Goal: Task Accomplishment & Management: Manage account settings

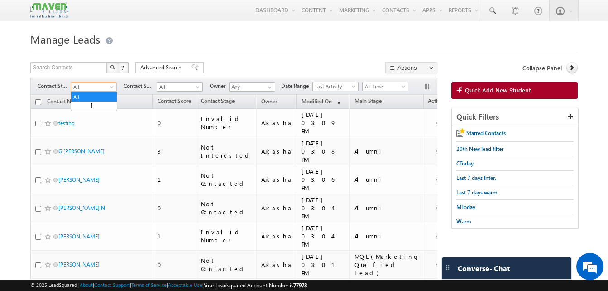
click at [110, 87] on span at bounding box center [112, 88] width 7 height 7
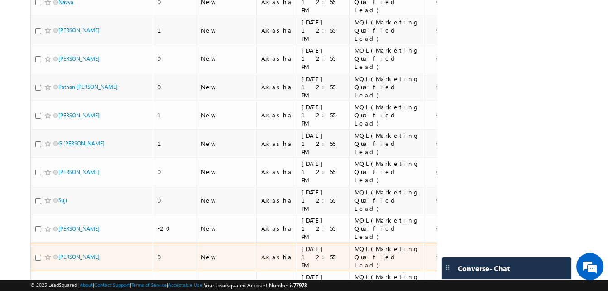
scroll to position [410, 0]
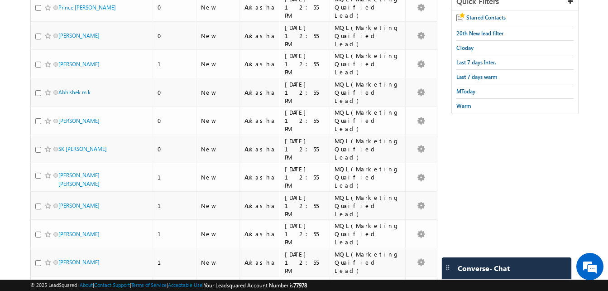
scroll to position [0, 0]
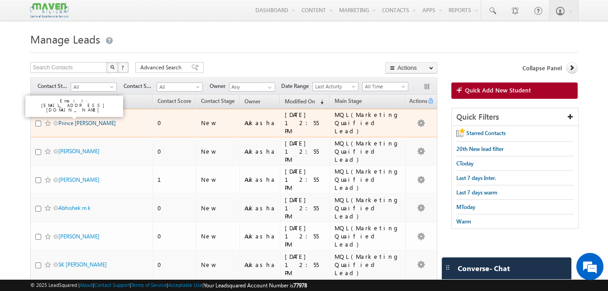
click at [67, 120] on link "Prince Kumar" at bounding box center [86, 122] width 57 height 7
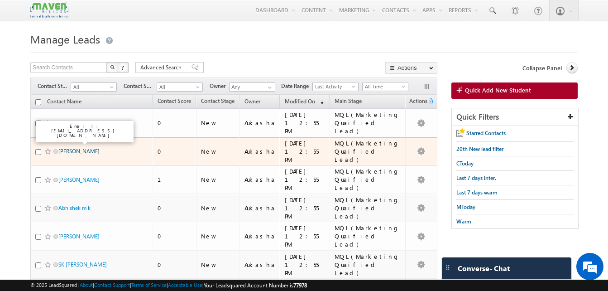
click at [72, 148] on link "[PERSON_NAME]" at bounding box center [78, 151] width 41 height 7
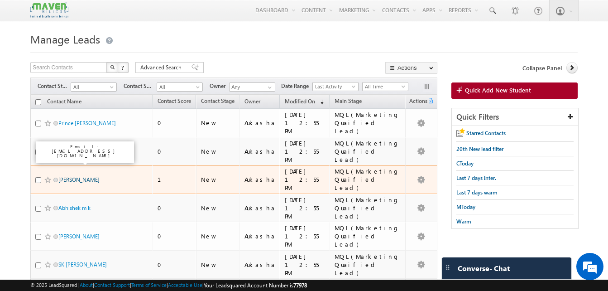
click at [80, 176] on link "Praveen Mandal" at bounding box center [78, 179] width 41 height 7
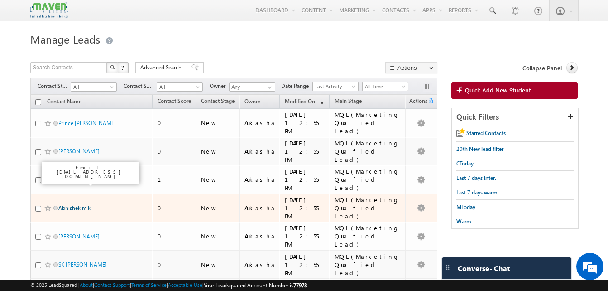
click at [76, 204] on link "Abhishek m k" at bounding box center [74, 207] width 32 height 7
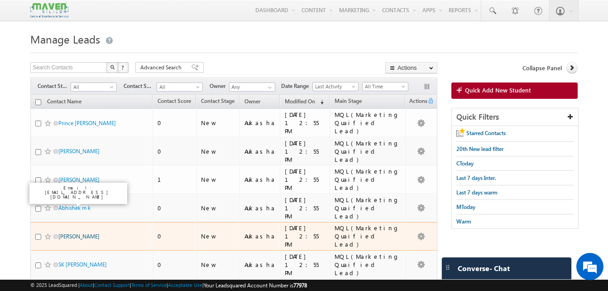
click at [69, 233] on link "Eldhose" at bounding box center [78, 236] width 41 height 7
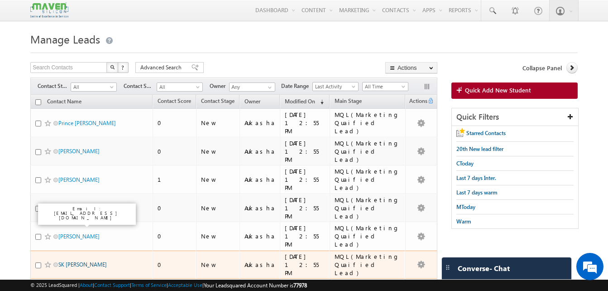
click at [80, 261] on link "SK Mahammad Anish" at bounding box center [82, 264] width 48 height 7
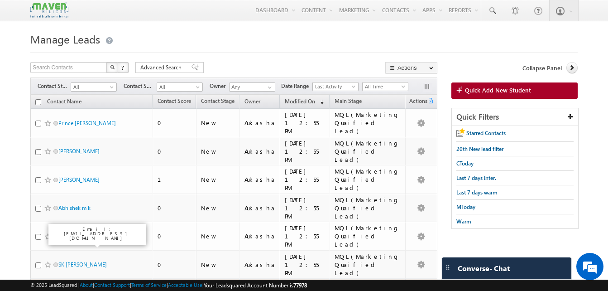
click at [80, 287] on link "Pavan Sriram Chowdary Polavarpu" at bounding box center [78, 294] width 41 height 15
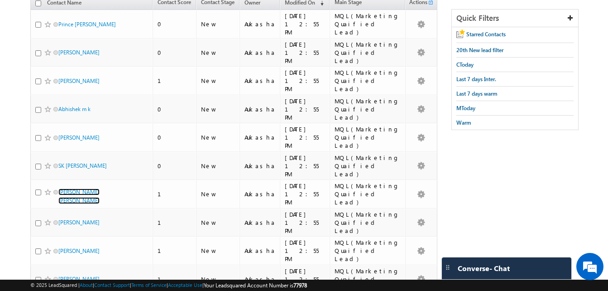
scroll to position [99, 0]
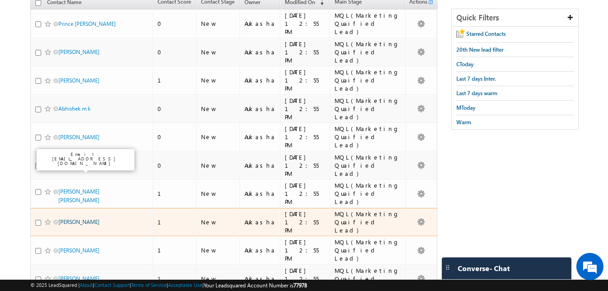
click at [93, 218] on link "Neelima Thathireddy" at bounding box center [78, 221] width 41 height 7
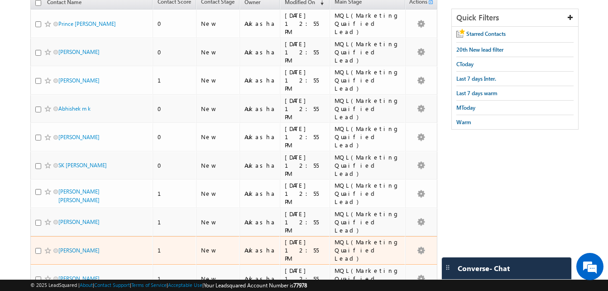
click at [91, 236] on td "Rama Krishna Naidu" at bounding box center [91, 250] width 122 height 29
click at [91, 247] on link "Rama Krishna Naidu" at bounding box center [78, 250] width 41 height 7
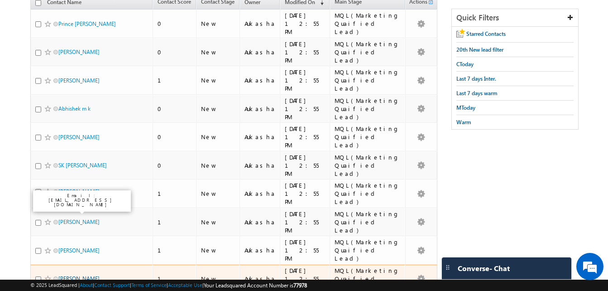
click at [92, 275] on link "Deepak Elumalai" at bounding box center [78, 278] width 41 height 7
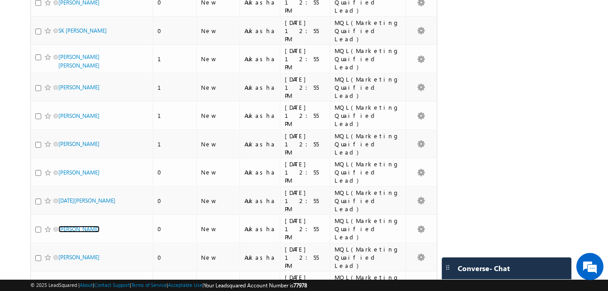
scroll to position [234, 0]
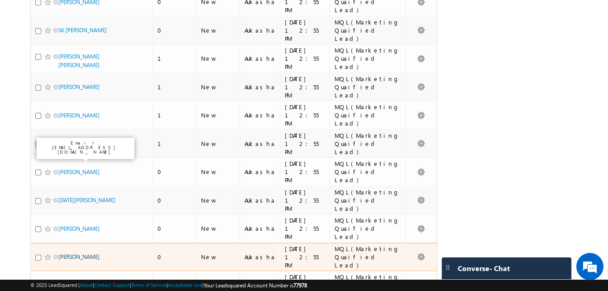
click at [77, 253] on link "Gaurav Kanojiya" at bounding box center [78, 256] width 41 height 7
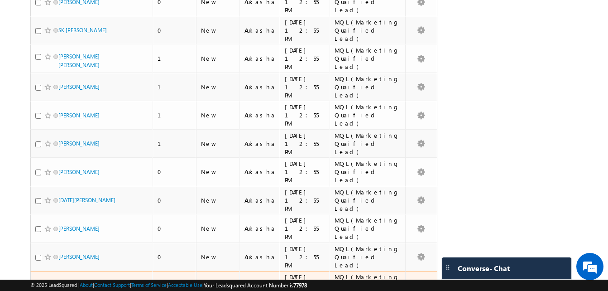
click at [73, 281] on span "Suvija" at bounding box center [88, 285] width 61 height 9
click at [69, 282] on link "Suvija" at bounding box center [65, 285] width 14 height 7
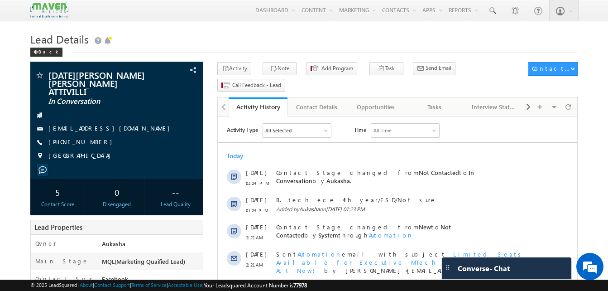
click at [172, 51] on div "Back" at bounding box center [303, 50] width 547 height 6
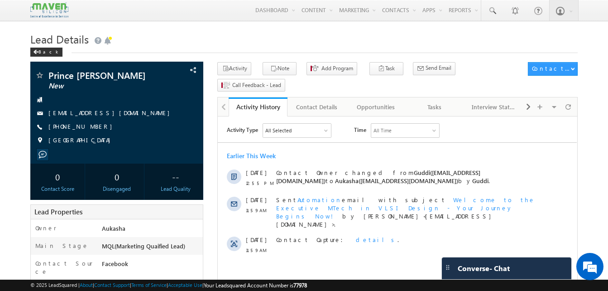
click at [196, 36] on h1 "Lead Details" at bounding box center [303, 38] width 547 height 18
drag, startPoint x: 98, startPoint y: 129, endPoint x: 92, endPoint y: 129, distance: 6.4
click at [92, 129] on div "[PHONE_NUMBER]" at bounding box center [117, 126] width 164 height 9
copy div "[PHONE_NUMBER]"
drag, startPoint x: 106, startPoint y: 76, endPoint x: 48, endPoint y: 73, distance: 58.5
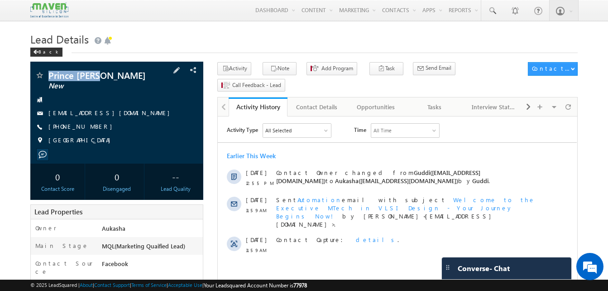
click at [48, 73] on div "Prince Kumar New" at bounding box center [117, 75] width 164 height 9
copy div "Prince Kumar"
drag, startPoint x: 101, startPoint y: 130, endPoint x: 91, endPoint y: 127, distance: 10.9
click at [91, 127] on div "+91-7502896898" at bounding box center [117, 126] width 164 height 9
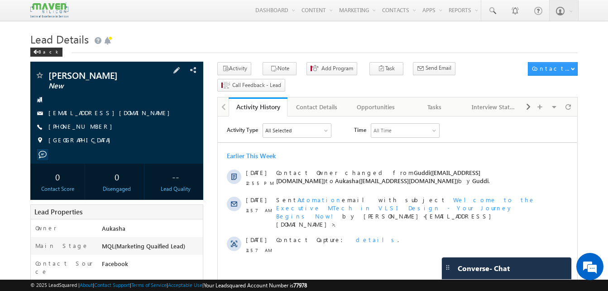
copy div "+91-750289689"
copy div "+91-7502896898"
click at [106, 72] on div "Shiva Ganesh New Shivaganesh459@gmail.com India" at bounding box center [116, 113] width 173 height 102
copy div "Shiva Ganesh"
click at [444, 101] on div "Tasks" at bounding box center [434, 106] width 43 height 11
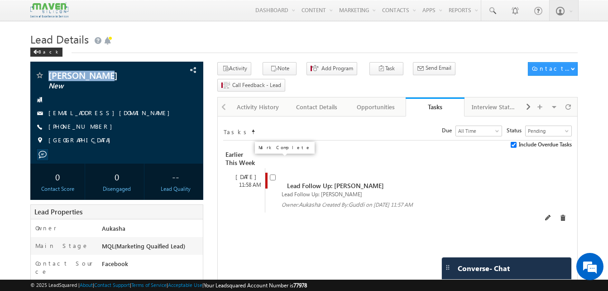
click at [273, 174] on input "checkbox" at bounding box center [273, 177] width 6 height 6
checkbox input "false"
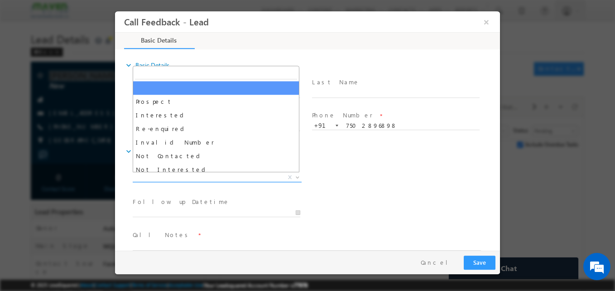
click at [209, 177] on span "X" at bounding box center [217, 177] width 169 height 9
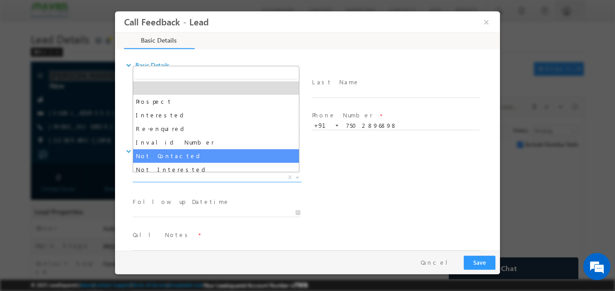
select select "Not Contacted"
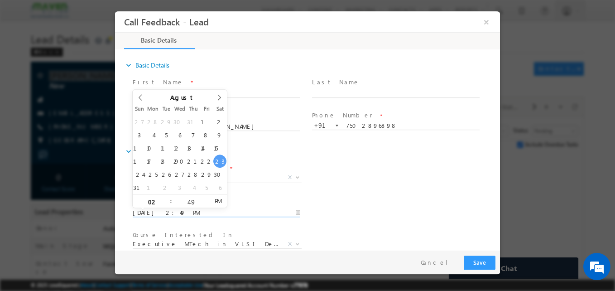
click at [177, 210] on input "23/08/2025 2:49 PM" at bounding box center [216, 212] width 167 height 9
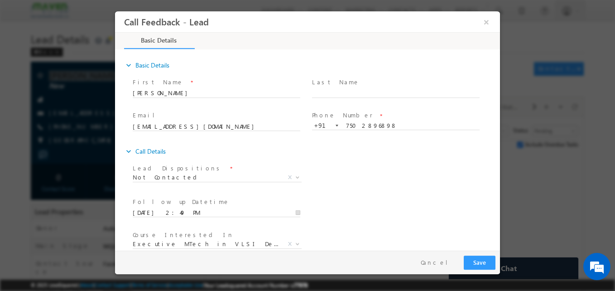
click at [378, 181] on div "Lead Dispositions * Prospect Interested Re-enquired Invalid Number Not Contacte…" at bounding box center [315, 178] width 369 height 33
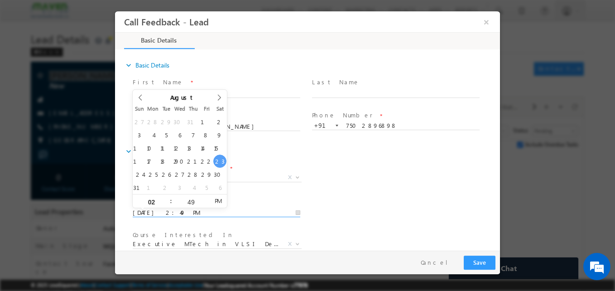
click at [199, 210] on input "23/08/2025 2:49 PM" at bounding box center [216, 212] width 167 height 9
type input "27/08/2025 2:49 PM"
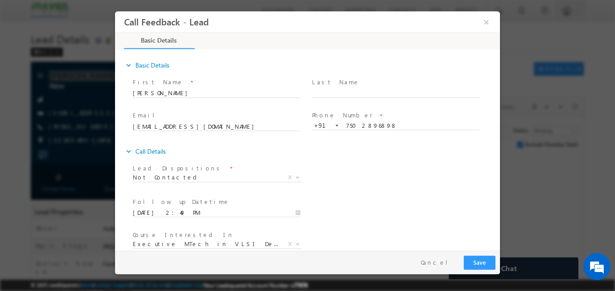
click at [305, 184] on span "Prospect Interested Re-enquired Invalid Number Not Contacted Not Interested In …" at bounding box center [221, 178] width 176 height 11
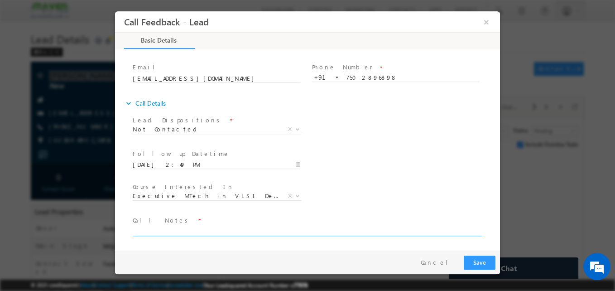
click at [192, 230] on textarea at bounding box center [307, 230] width 348 height 10
type textarea "NA"
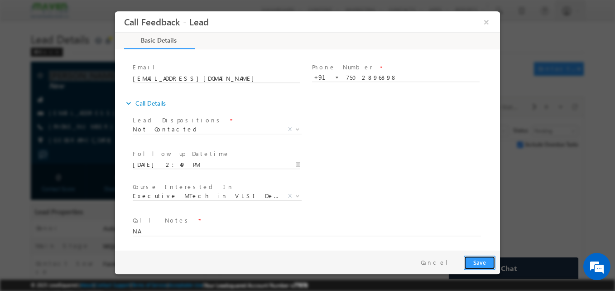
click at [476, 258] on button "Save" at bounding box center [480, 262] width 32 height 14
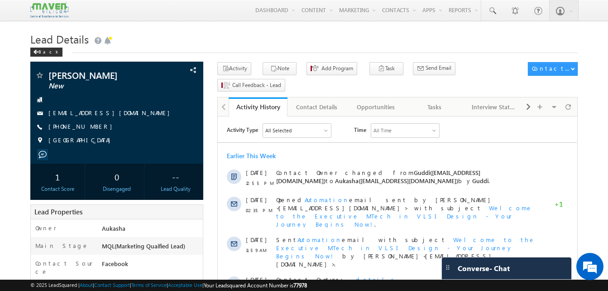
drag, startPoint x: 116, startPoint y: 76, endPoint x: 46, endPoint y: 74, distance: 70.6
click at [46, 74] on div "Praveen Mandal New" at bounding box center [117, 75] width 164 height 9
copy div "Praveen Mandal"
drag, startPoint x: 100, startPoint y: 130, endPoint x: 91, endPoint y: 128, distance: 9.8
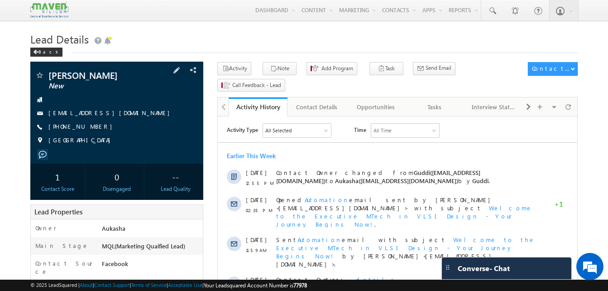
click at [91, 128] on div "+91-7061496345" at bounding box center [117, 126] width 164 height 9
copy div "+91-706149634"
click at [446, 101] on div "Tasks" at bounding box center [434, 106] width 43 height 11
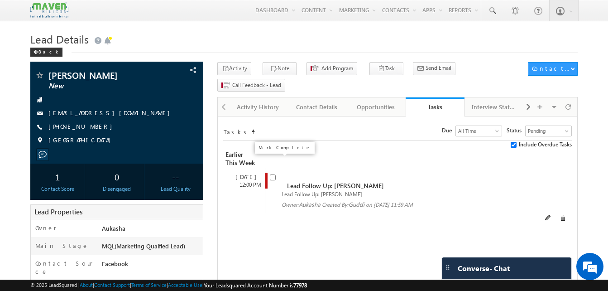
click at [275, 174] on input "checkbox" at bounding box center [273, 177] width 6 height 6
checkbox input "false"
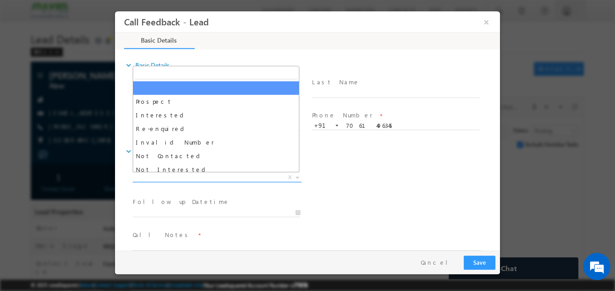
click at [202, 181] on span "X" at bounding box center [217, 177] width 169 height 9
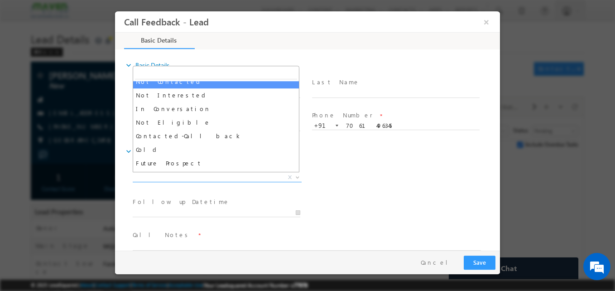
scroll to position [77, 0]
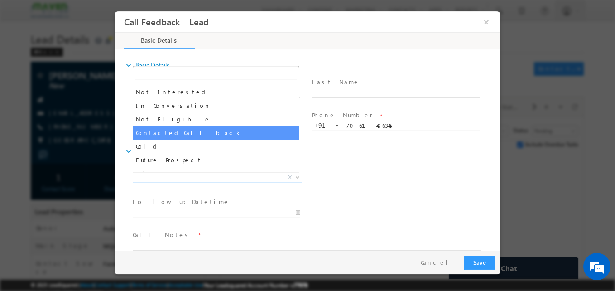
select select "Contacted-Call back"
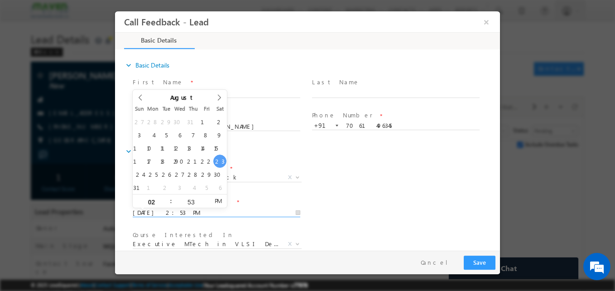
click at [179, 208] on input "23/08/2025 2:53 PM" at bounding box center [216, 212] width 167 height 9
type input "27/08/2025 2:53 PM"
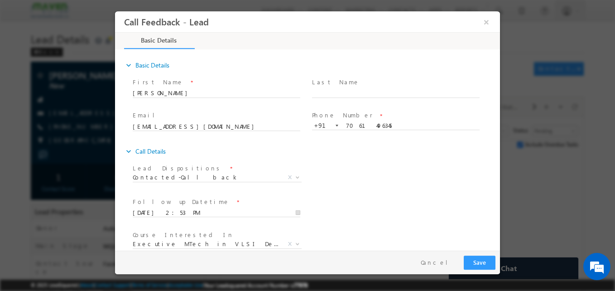
click at [338, 185] on div "Lead Dispositions * Prospect Interested Re-enquired Invalid Number Not Contacte…" at bounding box center [315, 178] width 369 height 33
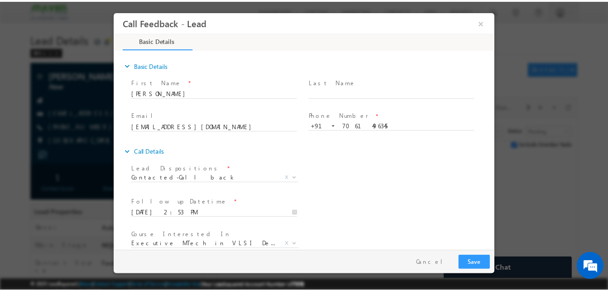
scroll to position [48, 0]
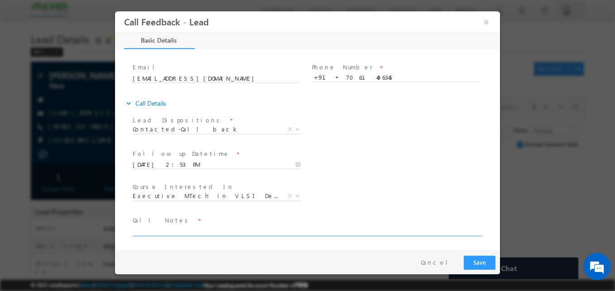
click at [226, 232] on textarea at bounding box center [307, 230] width 348 height 10
type textarea "Call again"
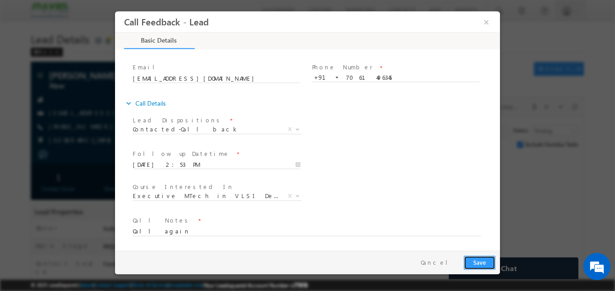
click at [482, 258] on button "Save" at bounding box center [480, 262] width 32 height 14
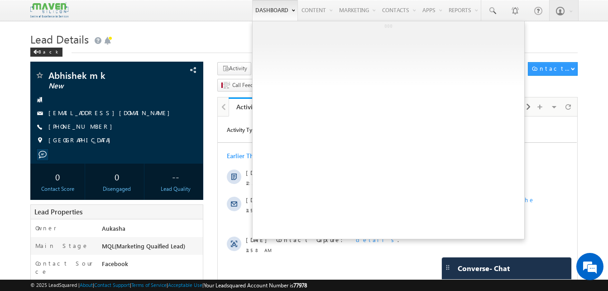
click at [252, 29] on ul at bounding box center [388, 130] width 272 height 218
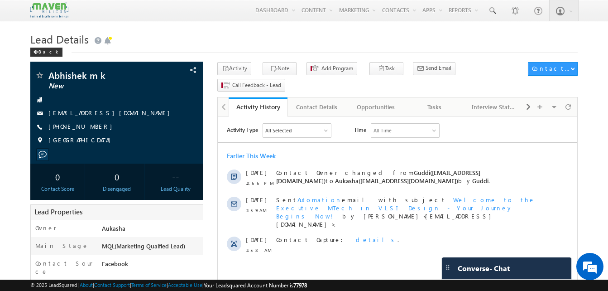
click at [217, 38] on h1 "Lead Details" at bounding box center [303, 38] width 547 height 18
click at [437, 98] on link "Tasks" at bounding box center [435, 106] width 59 height 19
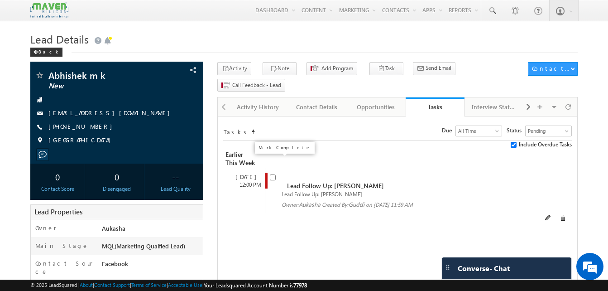
click at [272, 174] on input "checkbox" at bounding box center [273, 177] width 6 height 6
checkbox input "false"
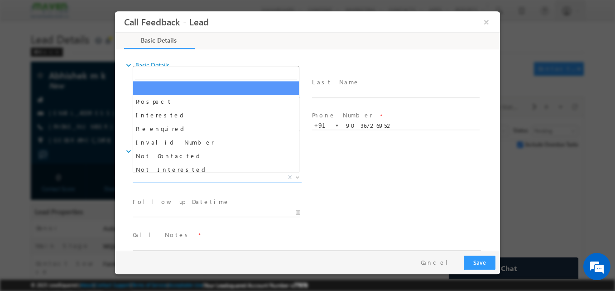
click at [245, 177] on span "X" at bounding box center [217, 177] width 169 height 9
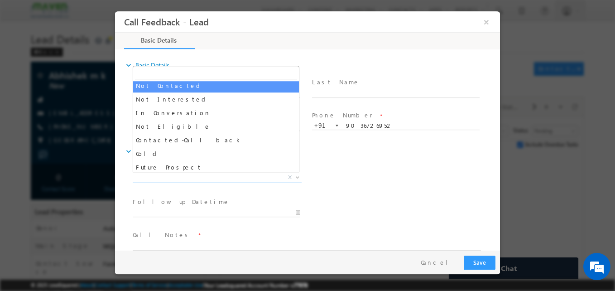
scroll to position [72, 0]
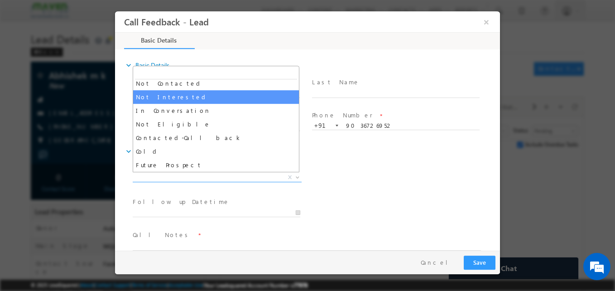
select select "Not Interested"
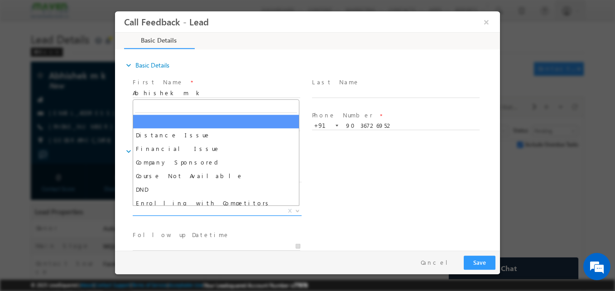
click at [175, 213] on span "X" at bounding box center [217, 210] width 169 height 9
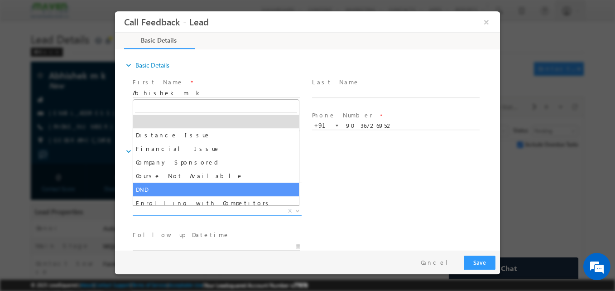
scroll to position [18, 0]
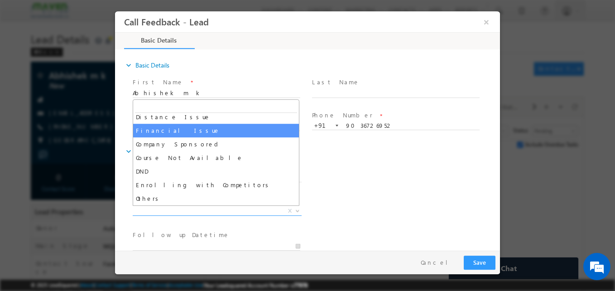
select select "Financial Issue"
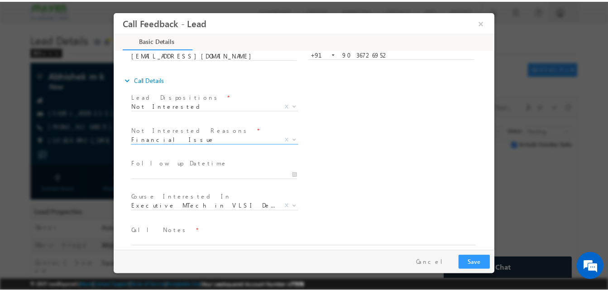
scroll to position [72, 0]
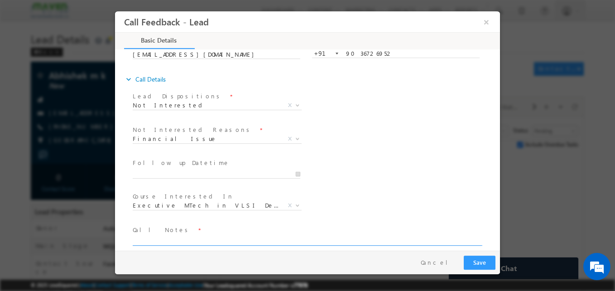
click at [155, 244] on textarea at bounding box center [307, 240] width 348 height 10
type textarea "Need time"
click at [484, 257] on button "Save" at bounding box center [480, 262] width 32 height 14
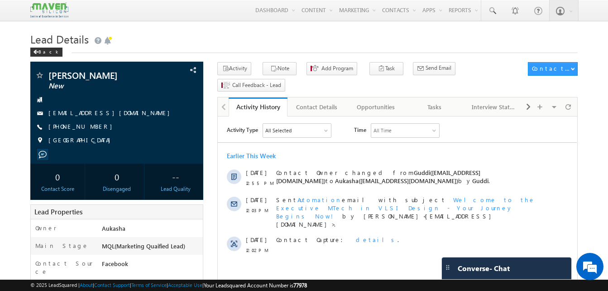
click at [167, 53] on div "Back" at bounding box center [303, 50] width 547 height 6
click at [127, 32] on h1 "Lead Details" at bounding box center [303, 38] width 547 height 18
drag, startPoint x: 97, startPoint y: 125, endPoint x: 93, endPoint y: 127, distance: 4.7
click at [93, 127] on div "+91-8086638664" at bounding box center [117, 126] width 164 height 9
copy div "+91-8086638664"
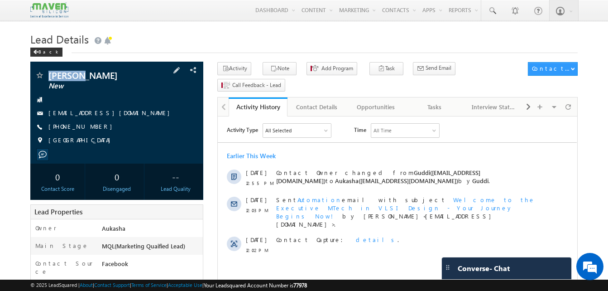
drag, startPoint x: 82, startPoint y: 75, endPoint x: 48, endPoint y: 74, distance: 34.4
click at [48, 74] on div "Eldhose New" at bounding box center [117, 75] width 164 height 9
copy div "Eldhose"
click at [441, 97] on link "Tasks" at bounding box center [435, 106] width 59 height 19
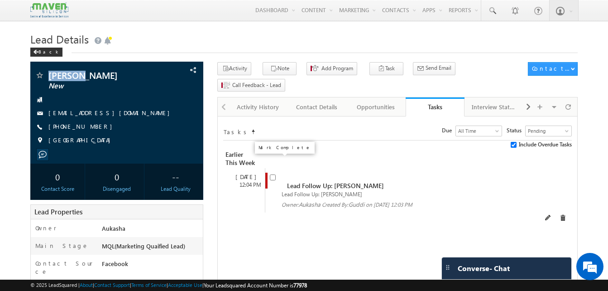
click at [274, 174] on input "checkbox" at bounding box center [273, 177] width 6 height 6
checkbox input "false"
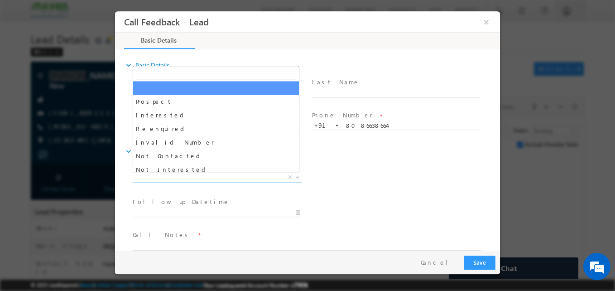
click at [196, 177] on span "X" at bounding box center [217, 177] width 169 height 9
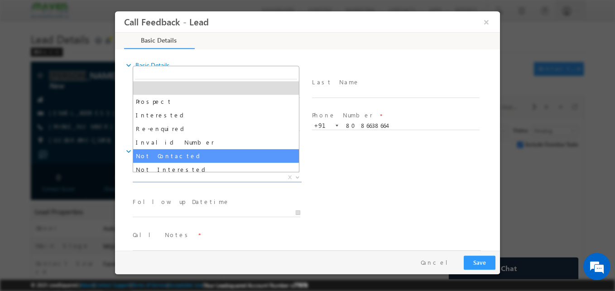
select select "Not Contacted"
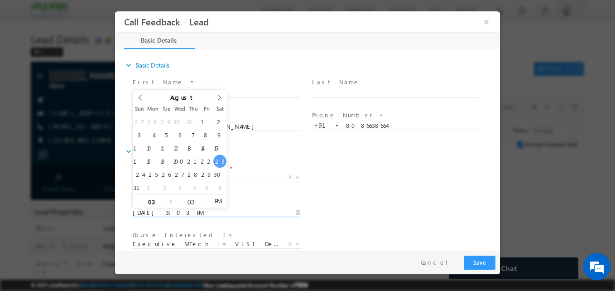
click at [175, 208] on input "23/08/2025 3:03 PM" at bounding box center [216, 212] width 167 height 9
type input "28/08/2025 3:03 PM"
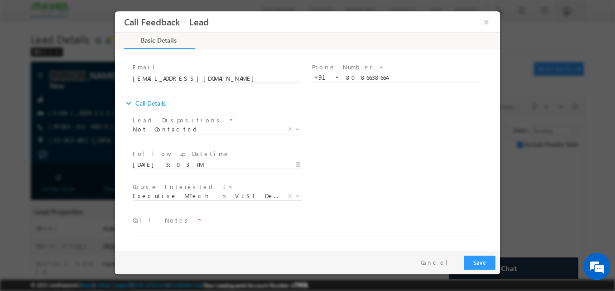
click at [312, 177] on div "Follow up Datetime * 28/08/2025 3:03 PM Program Type * Long Term Short Term X" at bounding box center [315, 163] width 369 height 33
click at [217, 231] on textarea at bounding box center [307, 230] width 348 height 10
type textarea "NA"
click at [484, 265] on button "Save" at bounding box center [480, 262] width 32 height 14
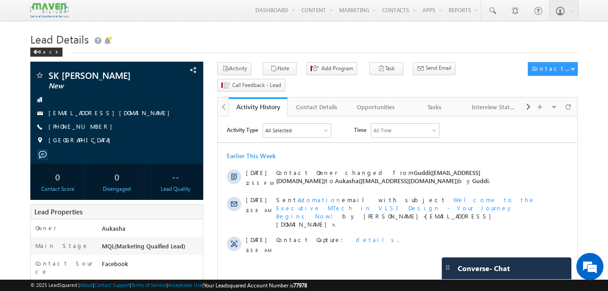
click at [93, 127] on div "[PHONE_NUMBER]" at bounding box center [117, 126] width 164 height 9
copy div "[PHONE_NUMBER]"
drag, startPoint x: 141, startPoint y: 73, endPoint x: 47, endPoint y: 73, distance: 94.6
click at [47, 73] on div "SK [PERSON_NAME] New" at bounding box center [117, 75] width 164 height 9
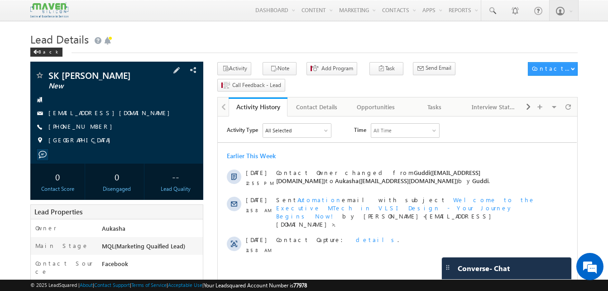
copy div "SK [PERSON_NAME]"
click at [416, 101] on div "Tasks" at bounding box center [434, 106] width 43 height 11
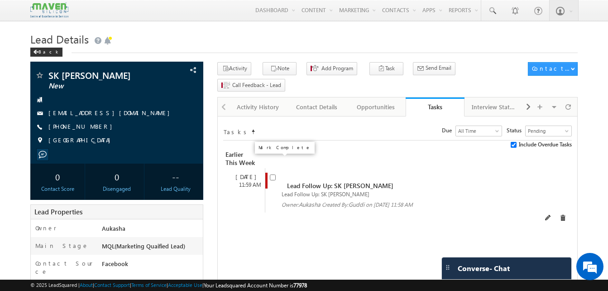
click at [272, 174] on input "checkbox" at bounding box center [273, 177] width 6 height 6
checkbox input "false"
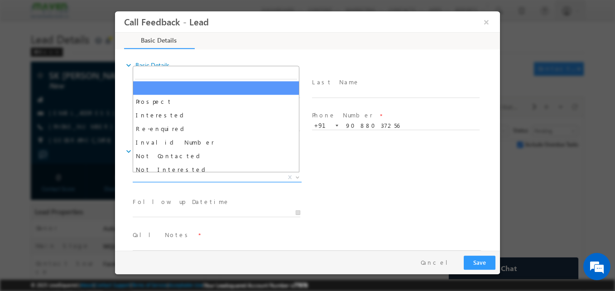
click at [211, 177] on span "X" at bounding box center [217, 177] width 169 height 9
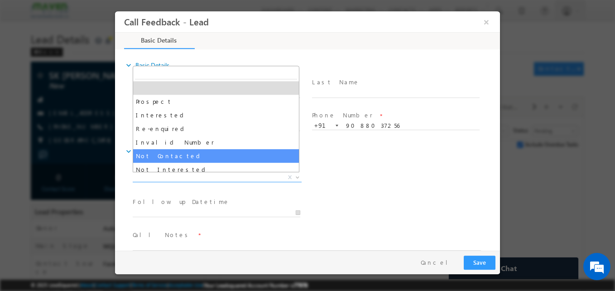
select select "Not Contacted"
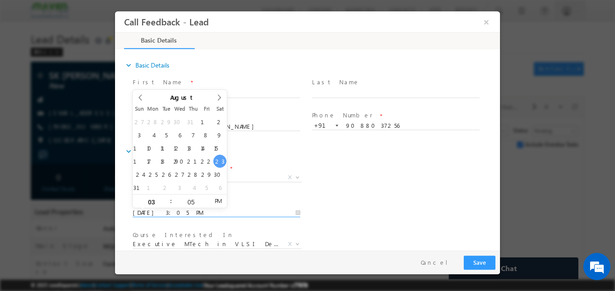
click at [175, 209] on input "[DATE] 3:05 PM" at bounding box center [216, 212] width 167 height 9
type input "[DATE] 3:05 PM"
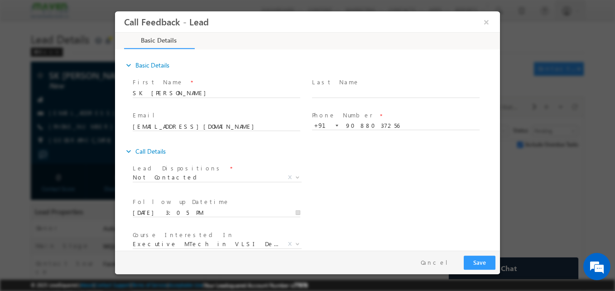
click at [435, 153] on div "expand_more Call Details" at bounding box center [312, 151] width 376 height 16
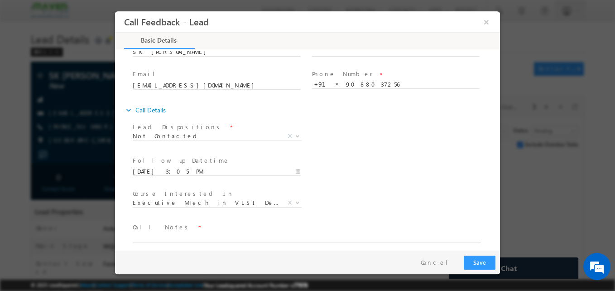
scroll to position [48, 0]
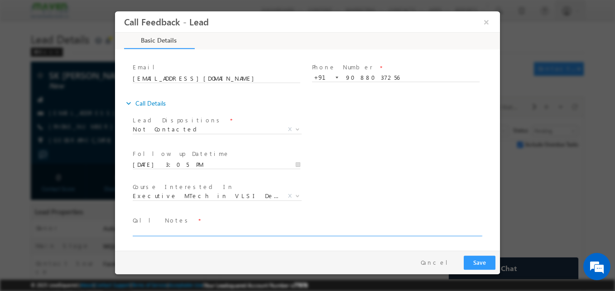
click at [225, 229] on textarea at bounding box center [307, 230] width 348 height 10
type textarea "NA"
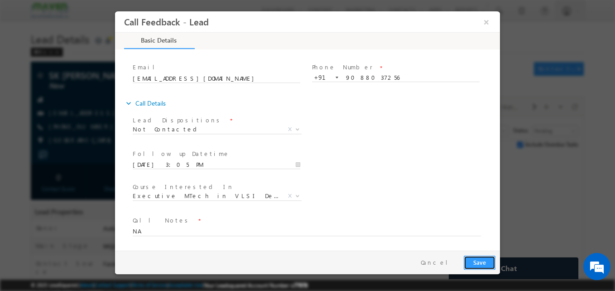
click at [483, 259] on button "Save" at bounding box center [480, 262] width 32 height 14
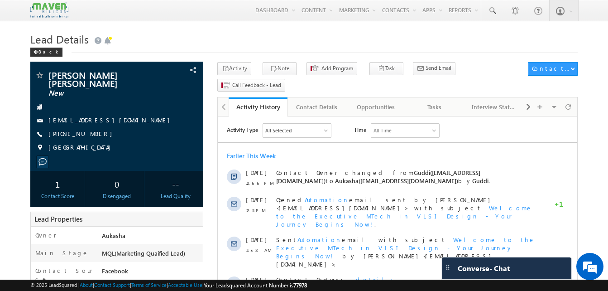
drag, startPoint x: 103, startPoint y: 134, endPoint x: 92, endPoint y: 134, distance: 10.9
click at [92, 134] on div "+91-9441618338" at bounding box center [117, 133] width 164 height 9
copy div "+91-9441618338"
drag, startPoint x: 107, startPoint y: 83, endPoint x: 51, endPoint y: 70, distance: 57.6
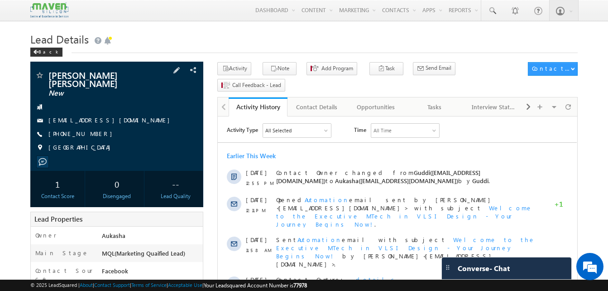
click at [51, 70] on div "Pavan Sriram Chowdary Polavarpu New pavanpolavarpu@gmail.com" at bounding box center [116, 116] width 173 height 109
copy div "Pavan Sriram Chowdary Polavarpu"
click at [422, 99] on link "Tasks" at bounding box center [435, 106] width 59 height 19
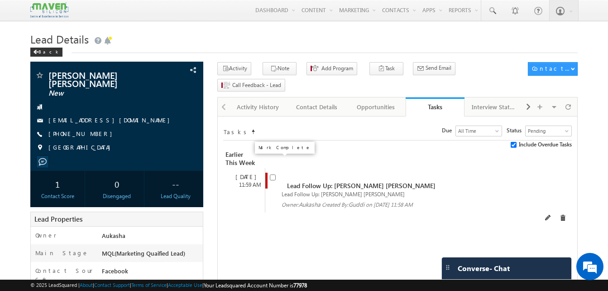
click at [272, 174] on input "checkbox" at bounding box center [273, 177] width 6 height 6
checkbox input "false"
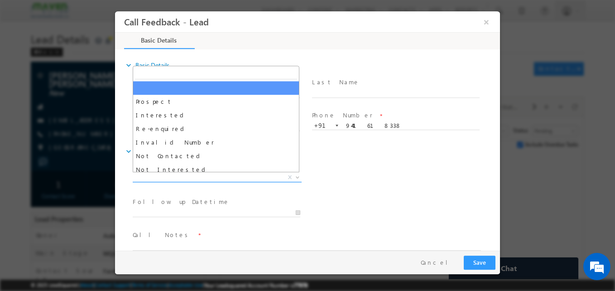
click at [212, 178] on span "X" at bounding box center [217, 177] width 169 height 9
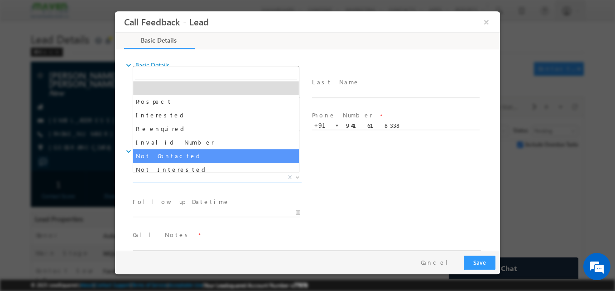
select select "Not Contacted"
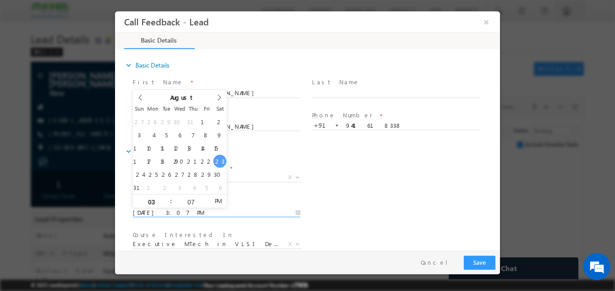
click at [232, 211] on input "23/08/2025 3:07 PM" at bounding box center [216, 212] width 167 height 9
type input "28/08/2025 3:07 PM"
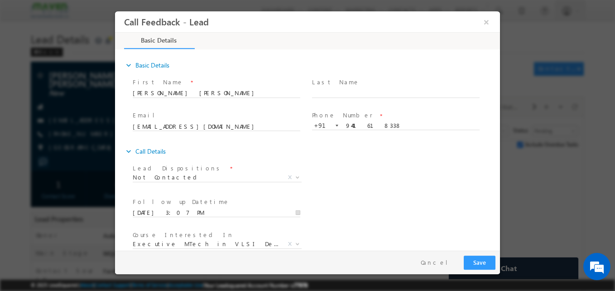
click at [375, 150] on div "expand_more Call Details" at bounding box center [312, 151] width 376 height 16
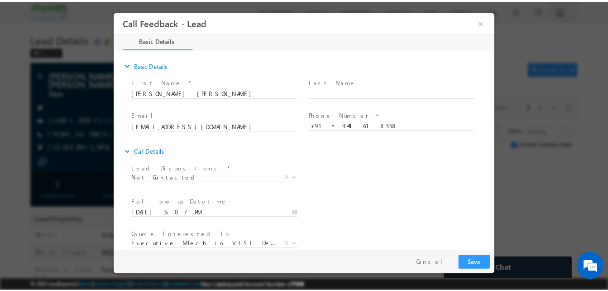
scroll to position [48, 0]
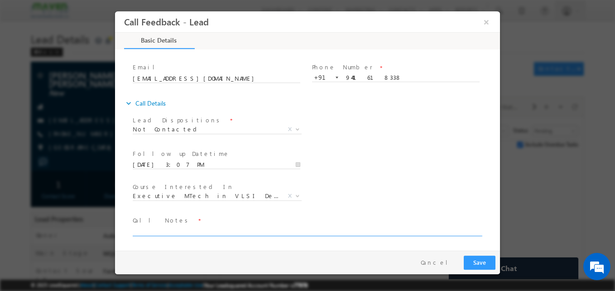
click at [234, 231] on textarea at bounding box center [307, 230] width 348 height 10
type textarea "NA"
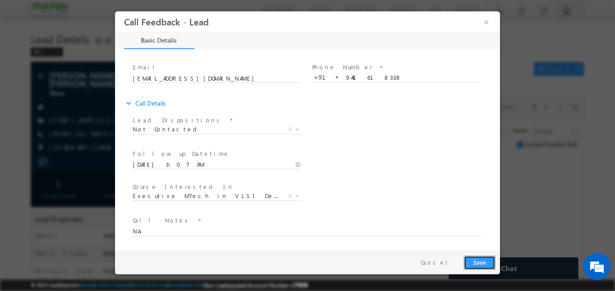
click at [483, 256] on button "Save" at bounding box center [480, 262] width 32 height 14
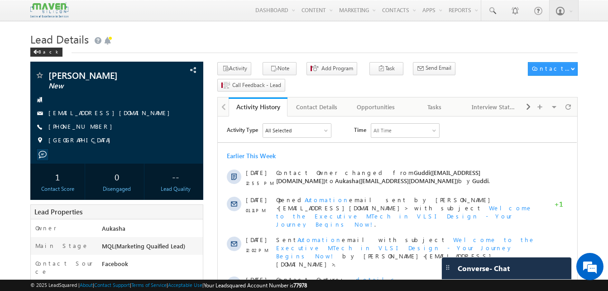
drag, startPoint x: 100, startPoint y: 127, endPoint x: 93, endPoint y: 129, distance: 7.0
click at [93, 129] on div "[PHONE_NUMBER]" at bounding box center [117, 126] width 164 height 9
copy div "[PHONE_NUMBER]"
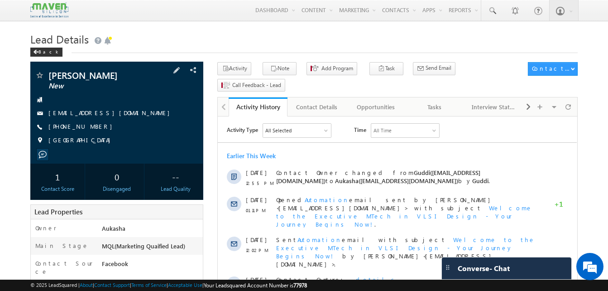
drag, startPoint x: 140, startPoint y: 78, endPoint x: 51, endPoint y: 72, distance: 88.9
click at [51, 72] on span "[PERSON_NAME]" at bounding box center [101, 75] width 106 height 9
copy span "[PERSON_NAME]"
click at [96, 129] on div "[PHONE_NUMBER]" at bounding box center [117, 126] width 164 height 9
click at [149, 40] on h1 "Lead Details" at bounding box center [303, 38] width 547 height 18
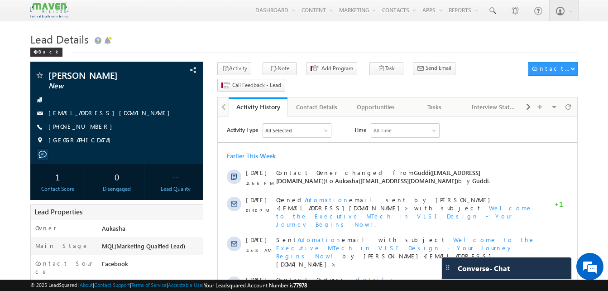
click at [195, 41] on h1 "Lead Details" at bounding box center [303, 38] width 547 height 18
drag, startPoint x: 133, startPoint y: 78, endPoint x: 49, endPoint y: 75, distance: 83.8
click at [49, 75] on span "Rama Krishna Naidu" at bounding box center [101, 75] width 106 height 9
copy span "Rama Krishna Naidu"
drag, startPoint x: 103, startPoint y: 126, endPoint x: 91, endPoint y: 128, distance: 11.9
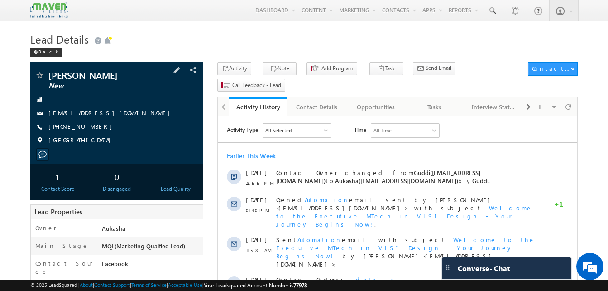
click at [91, 128] on div "+91-6303001558" at bounding box center [117, 126] width 164 height 9
copy div "+91-6303001558"
click at [447, 101] on div "Tasks" at bounding box center [434, 106] width 43 height 11
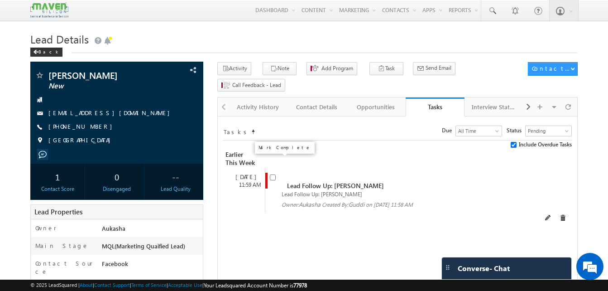
click at [273, 174] on input "checkbox" at bounding box center [273, 177] width 6 height 6
checkbox input "false"
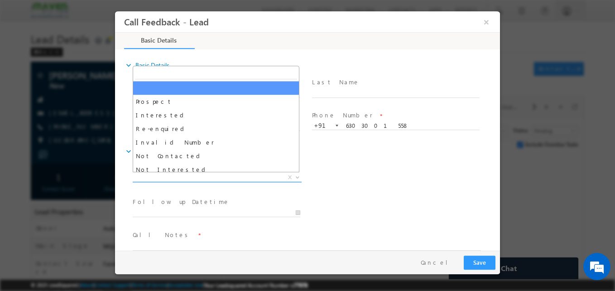
click at [195, 175] on span "X" at bounding box center [217, 177] width 169 height 9
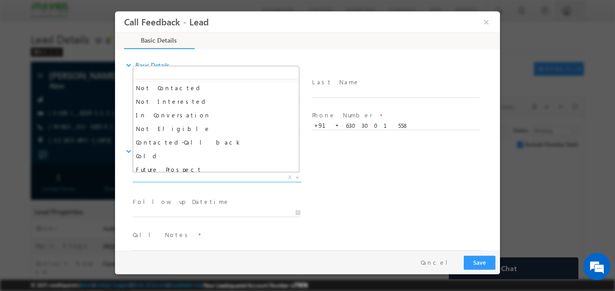
scroll to position [70, 0]
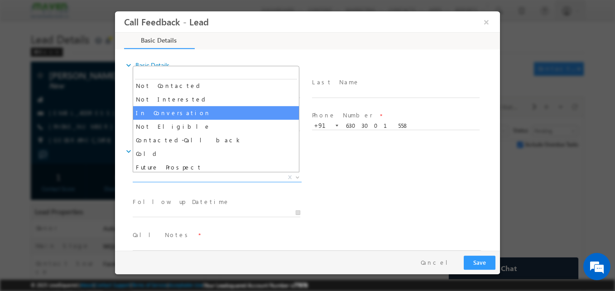
select select "In Conversation"
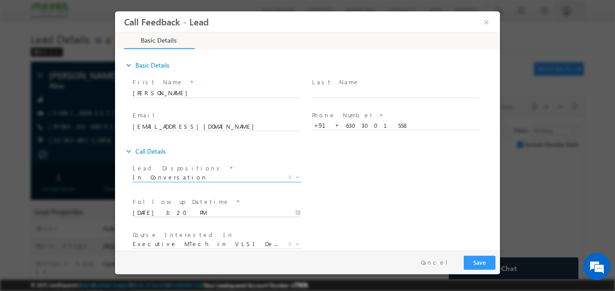
click at [181, 212] on input "23/08/2025 3:20 PM" at bounding box center [216, 212] width 167 height 9
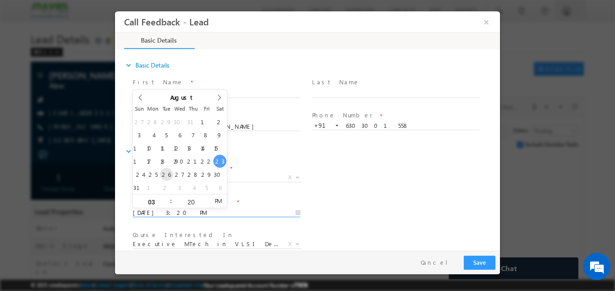
type input "26/08/2025 3:20 PM"
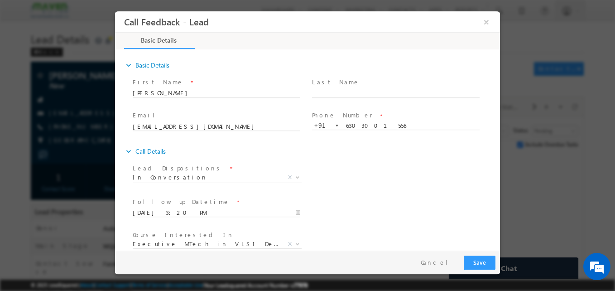
click at [360, 168] on div "Lead Dispositions * Prospect Interested Re-enquired Invalid Number Not Contacte…" at bounding box center [315, 178] width 369 height 33
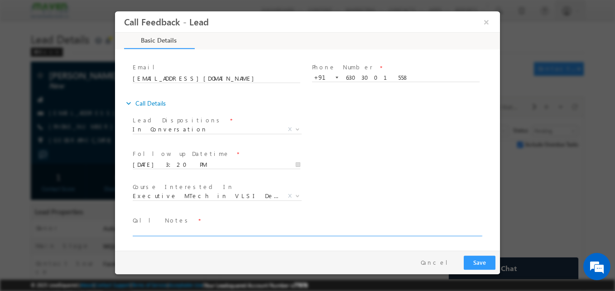
click at [189, 232] on textarea at bounding box center [307, 230] width 348 height 10
paste textarea "6303001558"
paste textarea "B. tech ece 4th year/ASIC/Not sure"
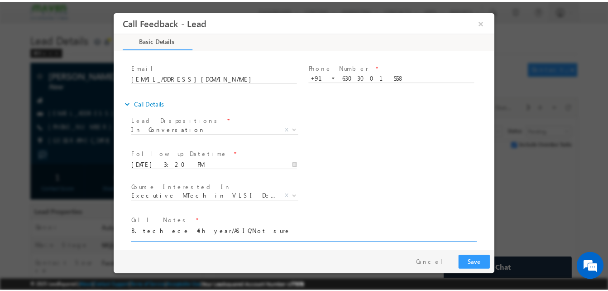
scroll to position [0, 0]
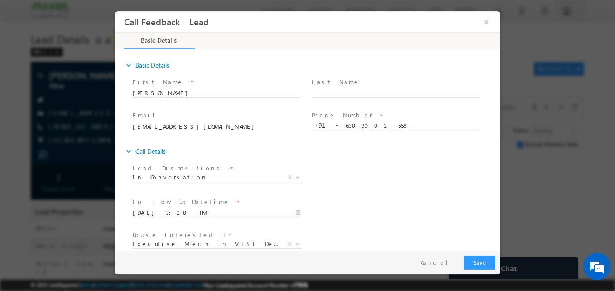
type textarea "B. tech ece 4th year/ASIC/Not sure"
click at [477, 255] on button "Save" at bounding box center [480, 262] width 32 height 14
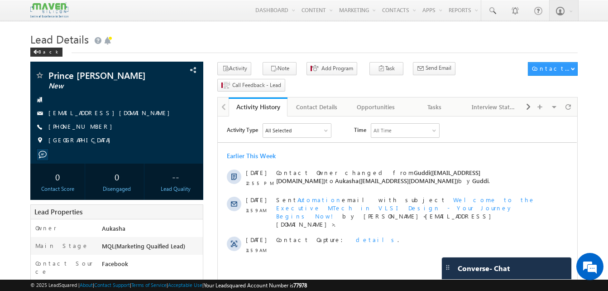
click at [181, 44] on h1 "Lead Details" at bounding box center [303, 38] width 547 height 18
click at [434, 101] on div "Tasks" at bounding box center [434, 106] width 43 height 11
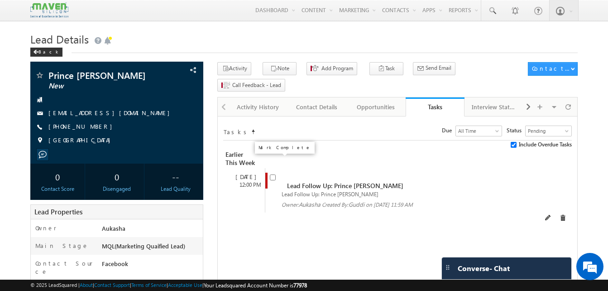
click at [273, 174] on input "checkbox" at bounding box center [273, 177] width 6 height 6
checkbox input "false"
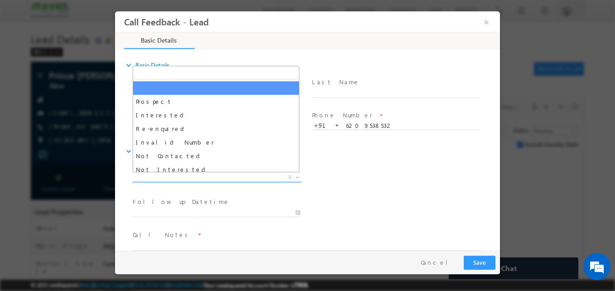
click at [234, 177] on span "X" at bounding box center [217, 177] width 169 height 9
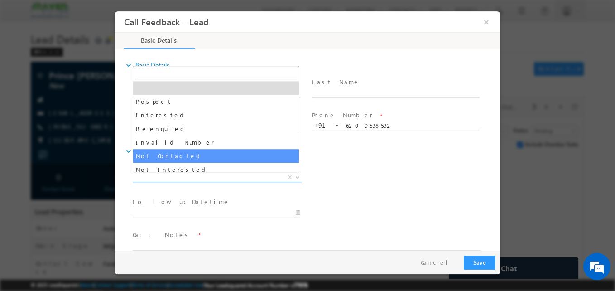
select select "Not Contacted"
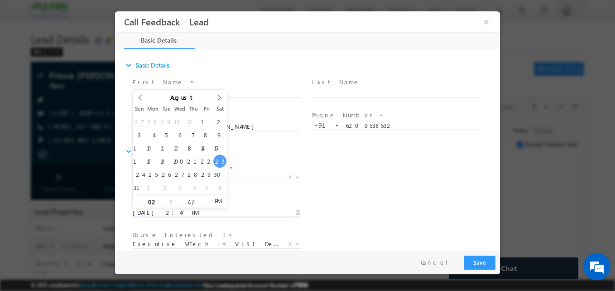
click at [179, 211] on input "23/08/2025 2:47 PM" at bounding box center [216, 212] width 167 height 9
type input "26/08/2025 2:47 PM"
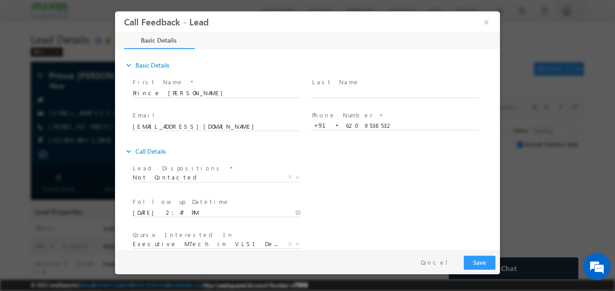
click at [330, 198] on div "Follow up Datetime * 26/08/2025 2:47 PM Program Type * Long Term Short Term X" at bounding box center [315, 211] width 369 height 33
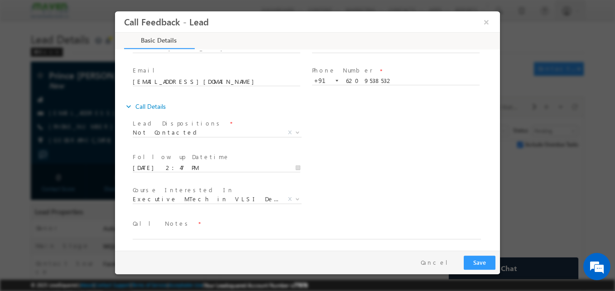
scroll to position [48, 0]
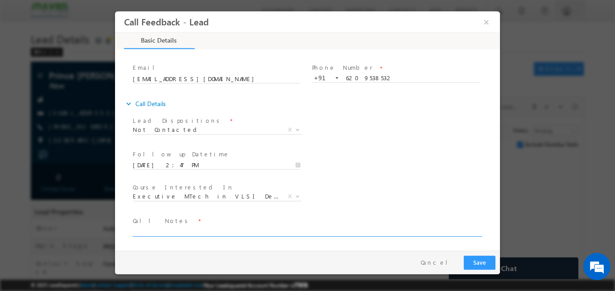
click at [187, 231] on textarea at bounding box center [307, 231] width 348 height 10
type textarea "NA"
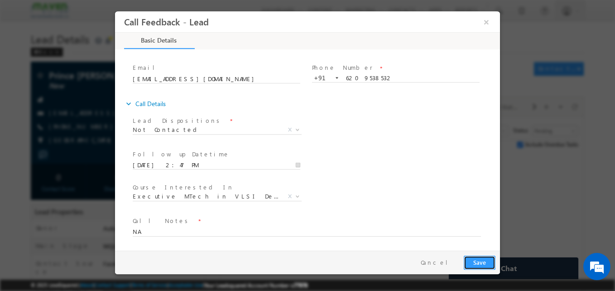
click at [494, 262] on button "Save" at bounding box center [480, 262] width 32 height 14
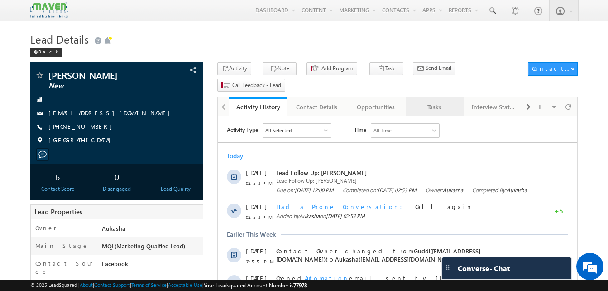
click at [425, 101] on div "Tasks" at bounding box center [434, 106] width 43 height 11
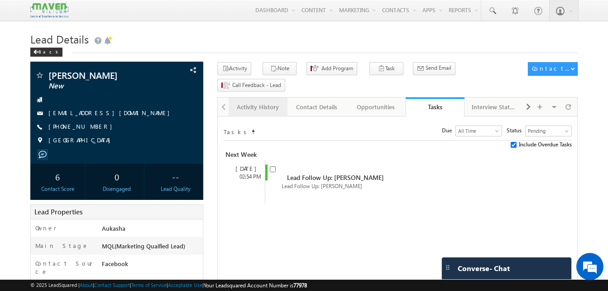
click at [249, 101] on div "Activity History" at bounding box center [257, 106] width 43 height 11
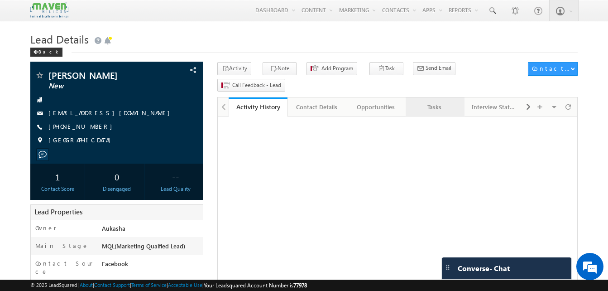
click at [437, 101] on div "Tasks" at bounding box center [434, 106] width 43 height 11
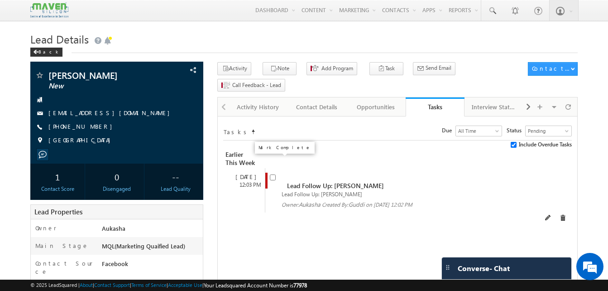
click at [272, 174] on input "checkbox" at bounding box center [273, 177] width 6 height 6
checkbox input "false"
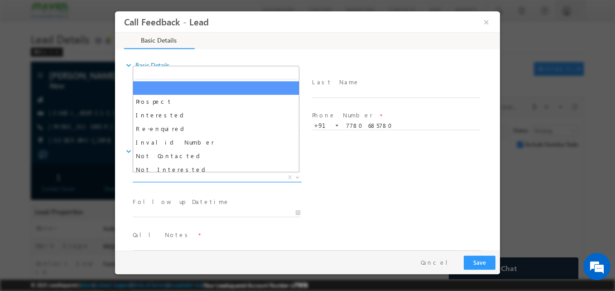
click at [208, 180] on span "X" at bounding box center [217, 177] width 169 height 9
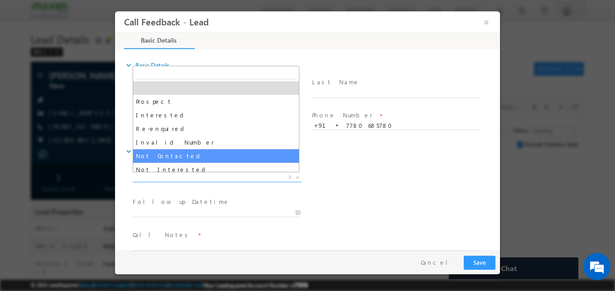
select select "Not Contacted"
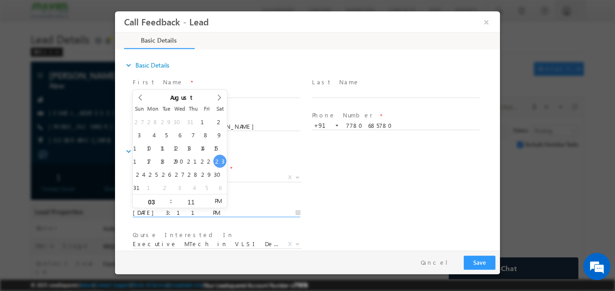
click at [182, 211] on input "23/08/2025 3:11 PM" at bounding box center [216, 212] width 167 height 9
type input "28/08/2025 3:11 PM"
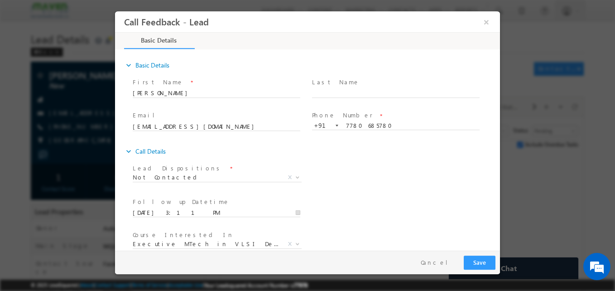
click at [331, 183] on div "Lead Dispositions * Prospect Interested Re-enquired Invalid Number Not Contacte…" at bounding box center [315, 178] width 369 height 33
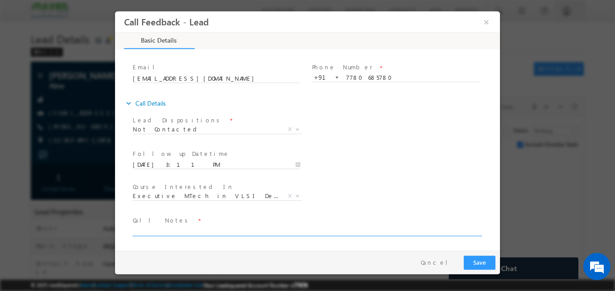
click at [179, 232] on textarea at bounding box center [307, 230] width 348 height 10
type textarea "NA"
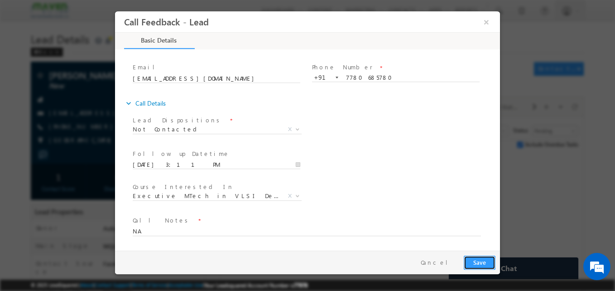
click at [485, 266] on button "Save" at bounding box center [480, 262] width 32 height 14
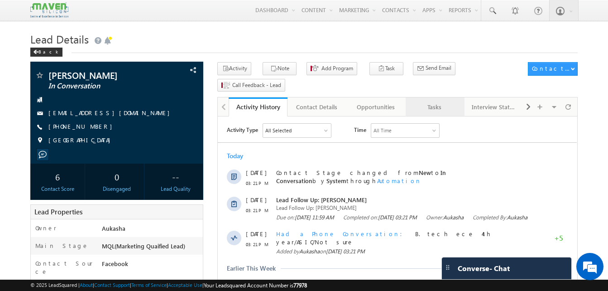
click at [431, 97] on link "Tasks" at bounding box center [435, 106] width 59 height 19
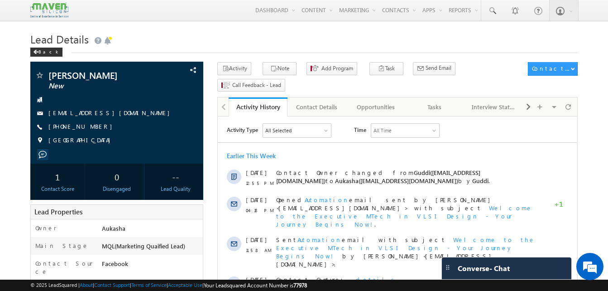
click at [169, 32] on h1 "Lead Details" at bounding box center [303, 38] width 547 height 18
click at [206, 46] on h1 "Lead Details" at bounding box center [303, 38] width 547 height 18
click at [227, 47] on h1 "Lead Details" at bounding box center [303, 38] width 547 height 18
drag, startPoint x: 98, startPoint y: 127, endPoint x: 92, endPoint y: 127, distance: 5.4
click at [92, 127] on div "[PHONE_NUMBER]" at bounding box center [117, 126] width 164 height 9
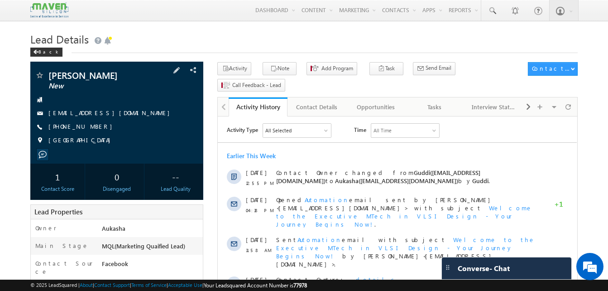
copy div "[PHONE_NUMBER]"
drag, startPoint x: 122, startPoint y: 74, endPoint x: 48, endPoint y: 72, distance: 74.3
click at [48, 72] on div "[PERSON_NAME] New" at bounding box center [117, 75] width 164 height 9
copy div "[PERSON_NAME]"
click at [449, 101] on div "Tasks" at bounding box center [434, 106] width 43 height 11
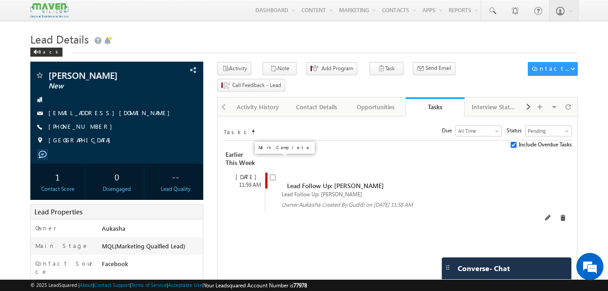
click at [270, 174] on input "checkbox" at bounding box center [273, 177] width 6 height 6
checkbox input "false"
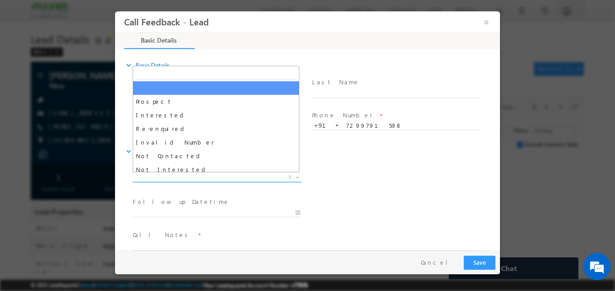
click at [193, 176] on span "X" at bounding box center [217, 177] width 169 height 9
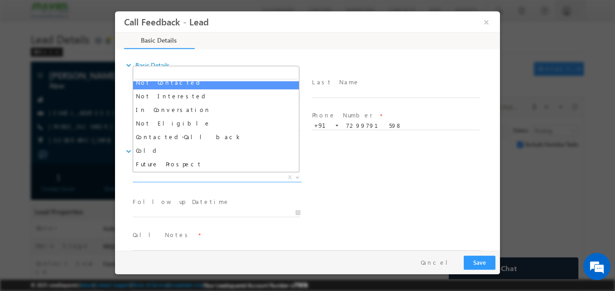
scroll to position [86, 0]
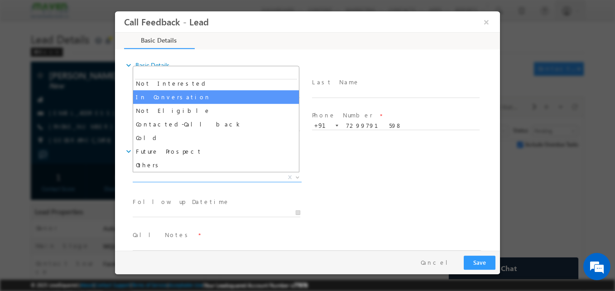
select select "In Conversation"
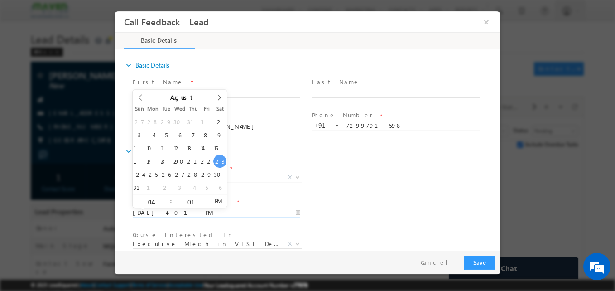
click at [171, 210] on input "[DATE] 4:01 PM" at bounding box center [216, 212] width 167 height 9
type input "[DATE] 4:01 PM"
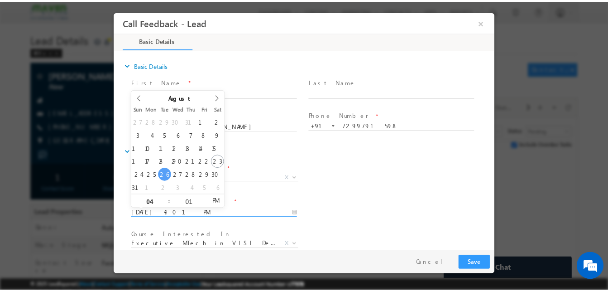
scroll to position [48, 0]
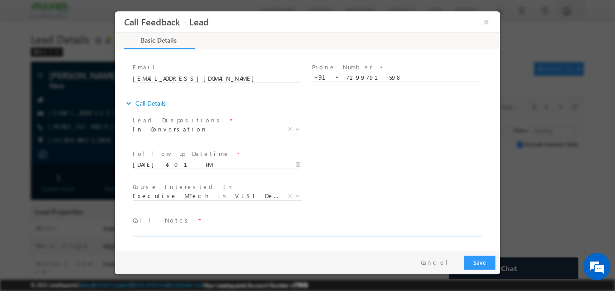
click at [197, 230] on textarea at bounding box center [307, 230] width 348 height 10
type textarea "B. tech ece/5 year ex./Not sure ASIC or ESD"
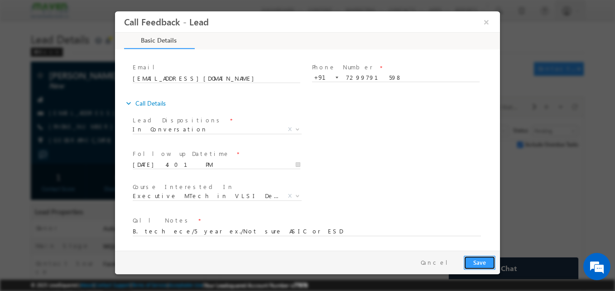
click at [476, 259] on button "Save" at bounding box center [480, 262] width 32 height 14
